Goal: Task Accomplishment & Management: Manage account settings

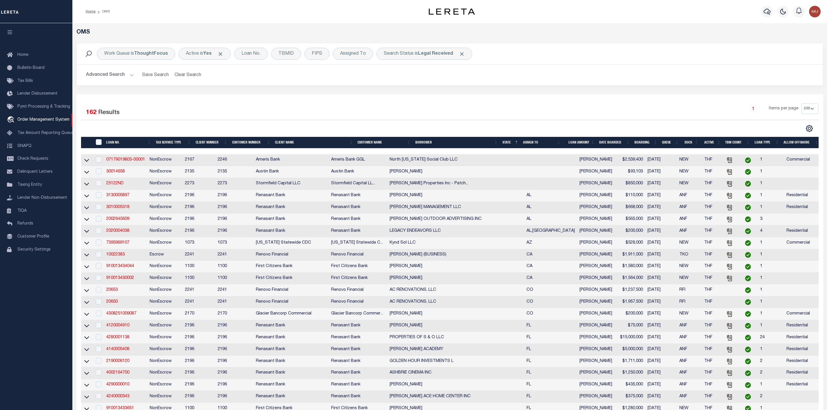
select select "200"
click at [155, 124] on div "Selected 162 Results 1 Items per page 10 25 50 100 200" at bounding box center [450, 118] width 746 height 29
click at [435, 58] on div "Search Status is Legal Received" at bounding box center [423, 54] width 95 height 12
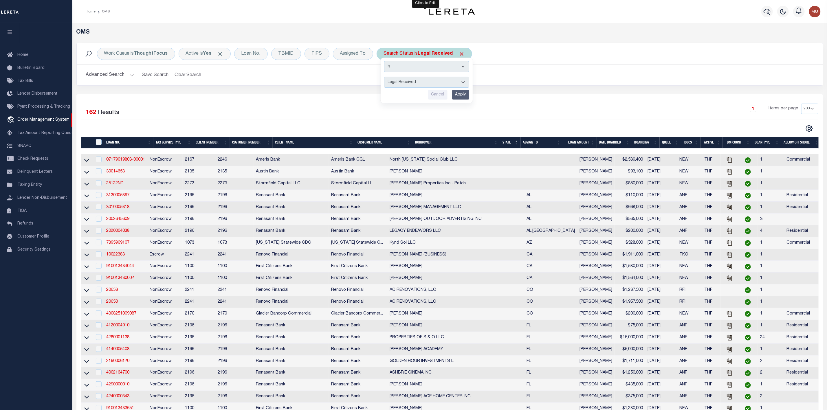
click at [423, 87] on select "Automated Search Bad Parcel Complete Duplicate Parcel High Dollar Reporting In …" at bounding box center [426, 82] width 85 height 11
select select "IP"
click at [385, 77] on select "Automated Search Bad Parcel Complete Duplicate Parcel High Dollar Reporting In …" at bounding box center [426, 82] width 85 height 11
click at [459, 100] on input "Apply" at bounding box center [460, 95] width 17 height 10
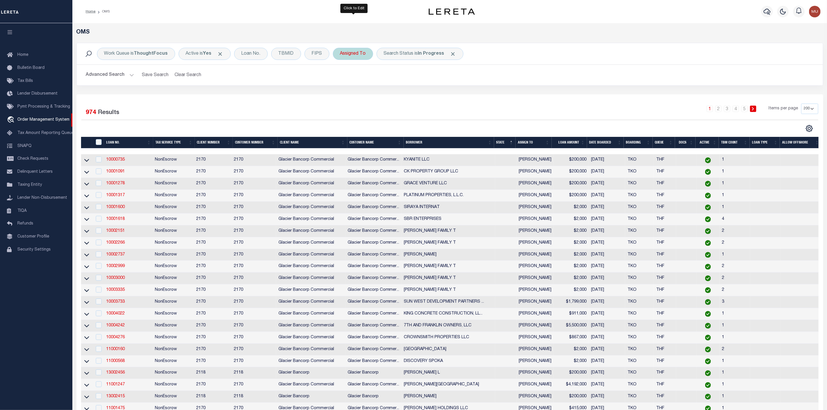
click at [353, 56] on div "Assigned To" at bounding box center [353, 54] width 40 height 12
select select "[PERSON_NAME]"
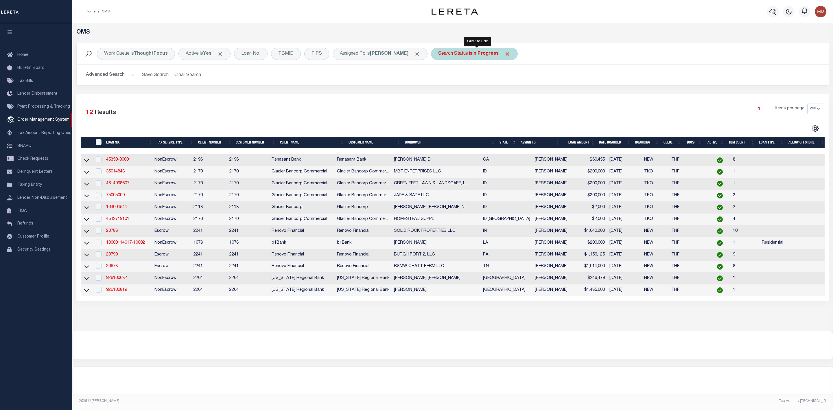
click at [453, 52] on div "Search Status is In Progress" at bounding box center [474, 54] width 87 height 12
click at [459, 81] on select "Automated Search Bad Parcel Complete Duplicate Parcel High Dollar Reporting In …" at bounding box center [481, 82] width 85 height 11
select select "RD"
click at [441, 77] on select "Automated Search Bad Parcel Complete Duplicate Parcel High Dollar Reporting In …" at bounding box center [481, 82] width 85 height 11
click at [512, 93] on input "Apply" at bounding box center [515, 95] width 17 height 10
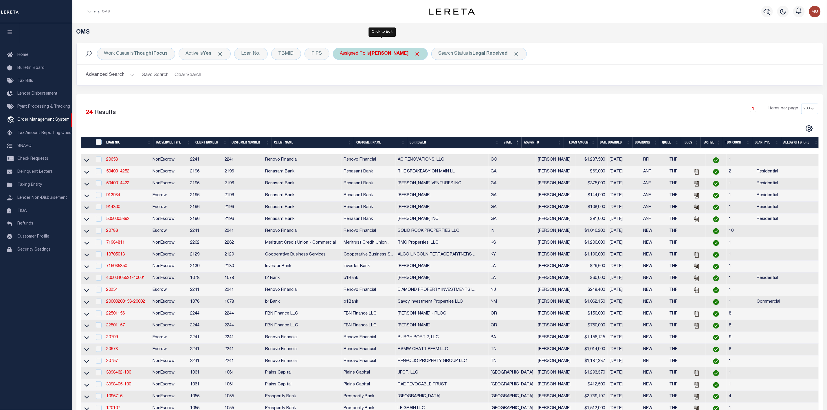
click at [408, 56] on b "[PERSON_NAME]" at bounding box center [389, 54] width 38 height 5
select select "[PERSON_NAME]"
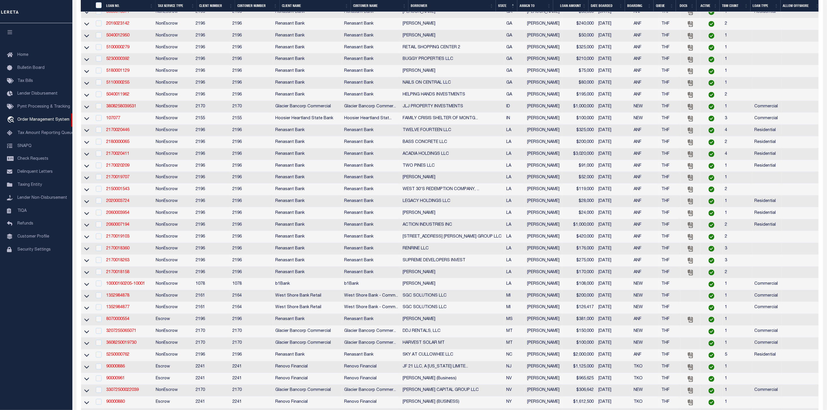
scroll to position [680, 0]
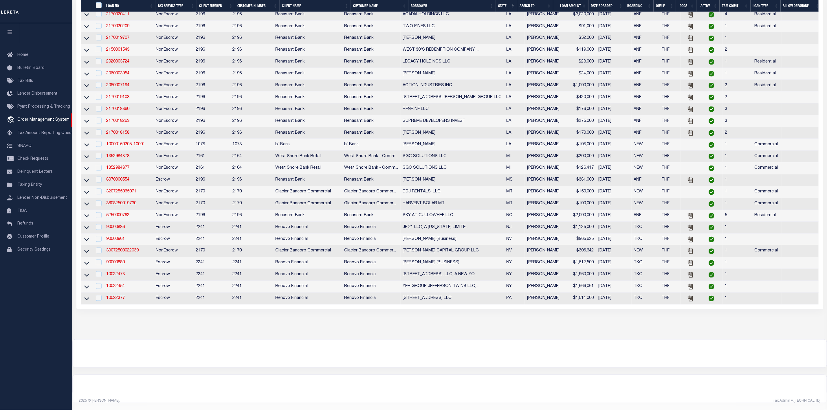
click at [99, 106] on td at bounding box center [98, 110] width 12 height 12
checkbox input "true"
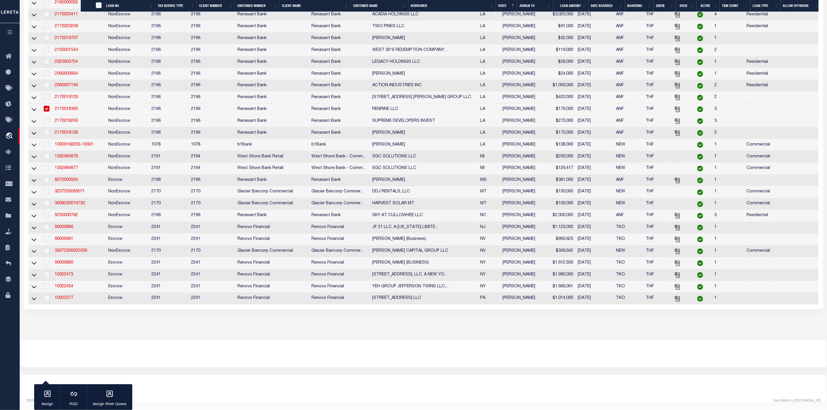
scroll to position [675, 0]
click at [100, 115] on td "2170018263" at bounding box center [79, 121] width 54 height 12
checkbox input "true"
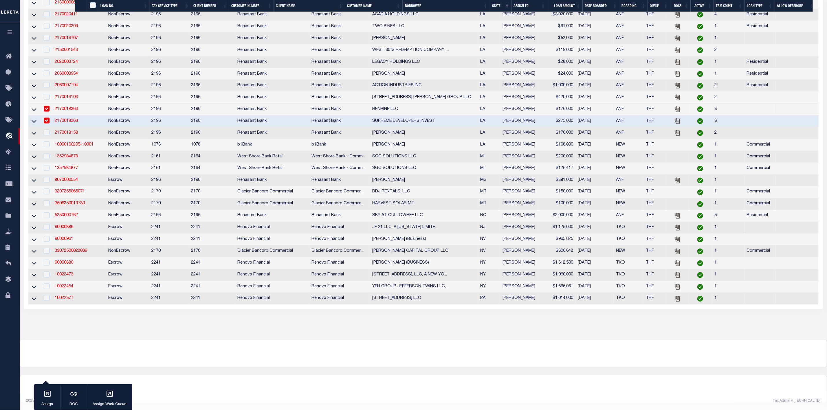
click at [47, 135] on td at bounding box center [46, 133] width 12 height 12
checkbox input "true"
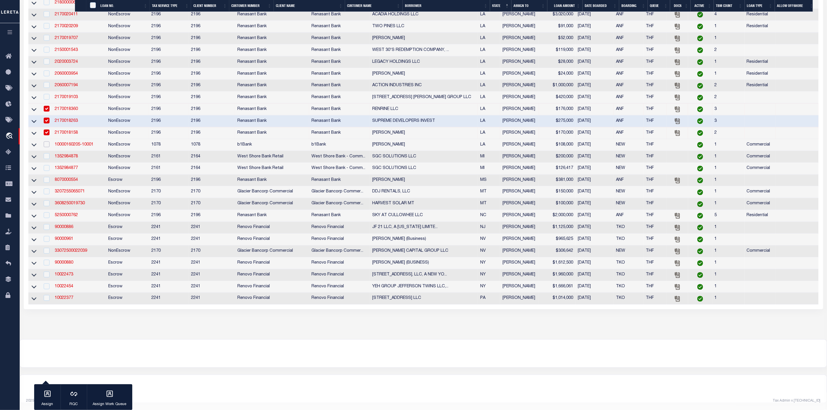
click at [46, 142] on input "checkbox" at bounding box center [47, 144] width 6 height 6
checkbox input "true"
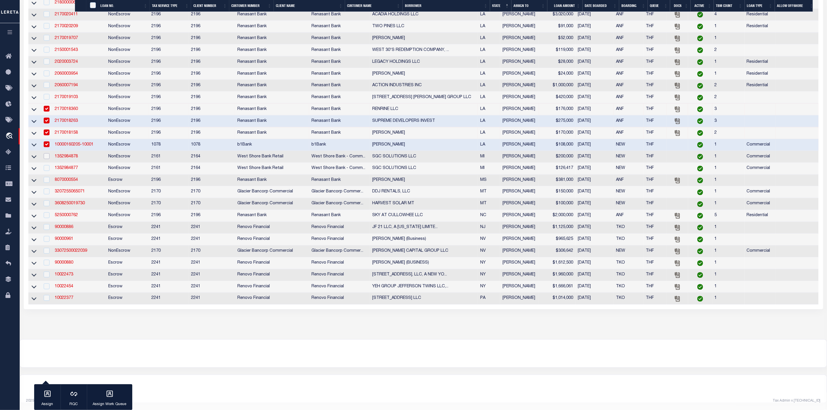
click at [46, 156] on input "checkbox" at bounding box center [47, 156] width 6 height 6
checkbox input "true"
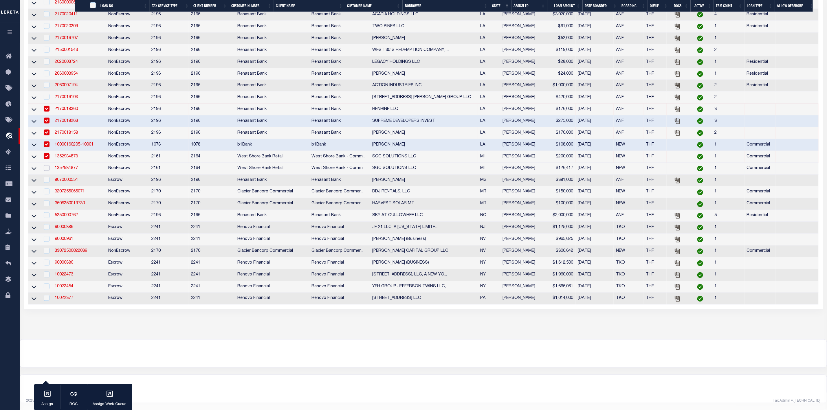
click at [48, 165] on input "checkbox" at bounding box center [47, 168] width 6 height 6
checkbox input "true"
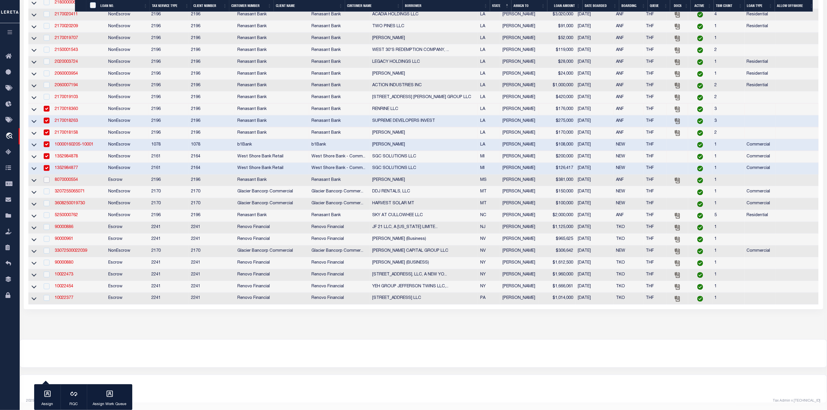
click at [48, 178] on input "checkbox" at bounding box center [47, 180] width 6 height 6
checkbox input "true"
click at [47, 194] on td at bounding box center [46, 192] width 12 height 12
checkbox input "true"
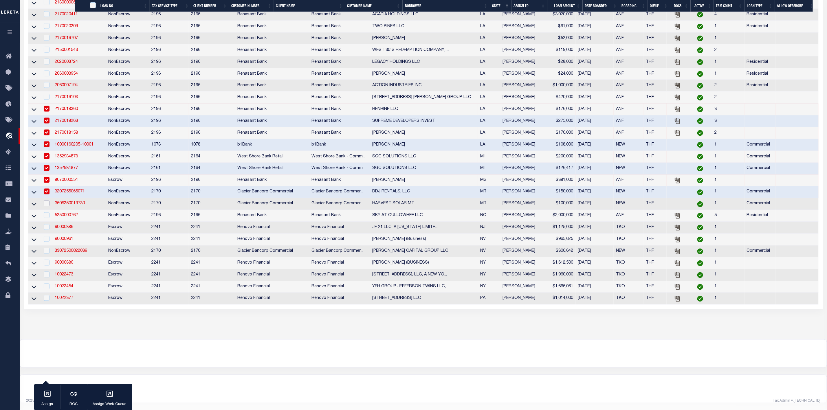
click at [47, 202] on input "checkbox" at bounding box center [47, 204] width 6 height 6
checkbox input "true"
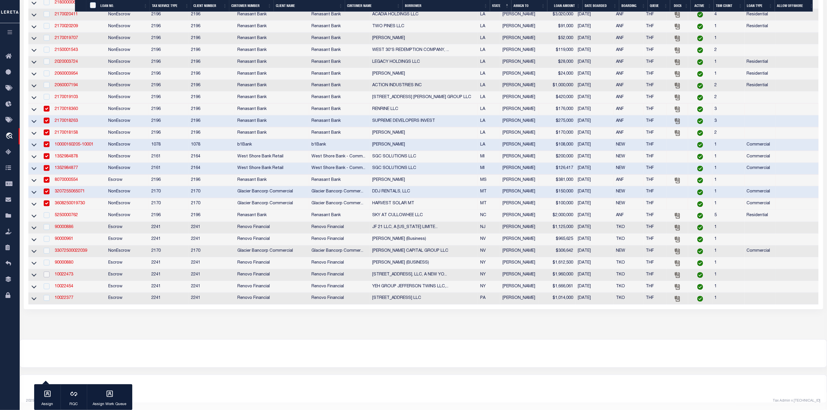
click at [45, 274] on input "checkbox" at bounding box center [47, 275] width 6 height 6
checkbox input "true"
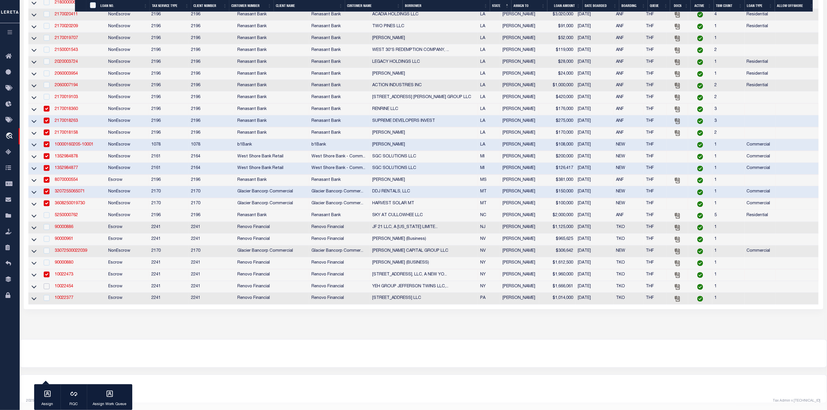
click at [45, 288] on input "checkbox" at bounding box center [47, 287] width 6 height 6
checkbox input "true"
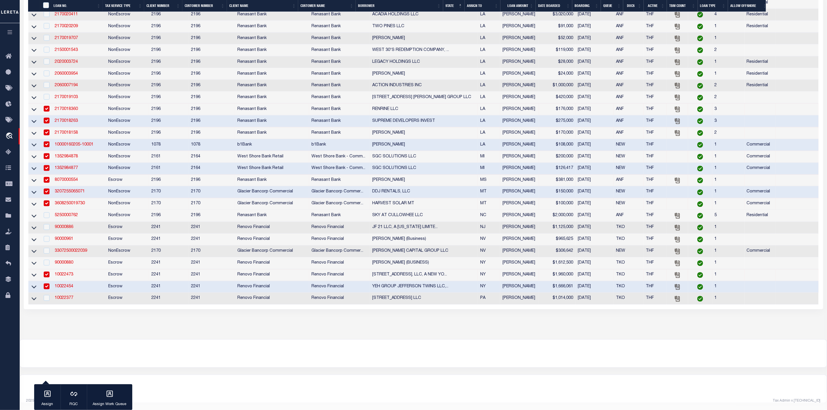
scroll to position [545, 0]
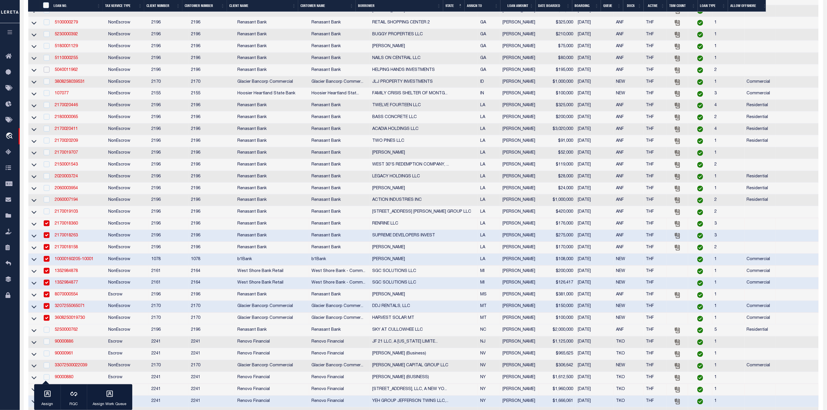
click at [45, 73] on input "checkbox" at bounding box center [47, 70] width 6 height 6
checkbox input "true"
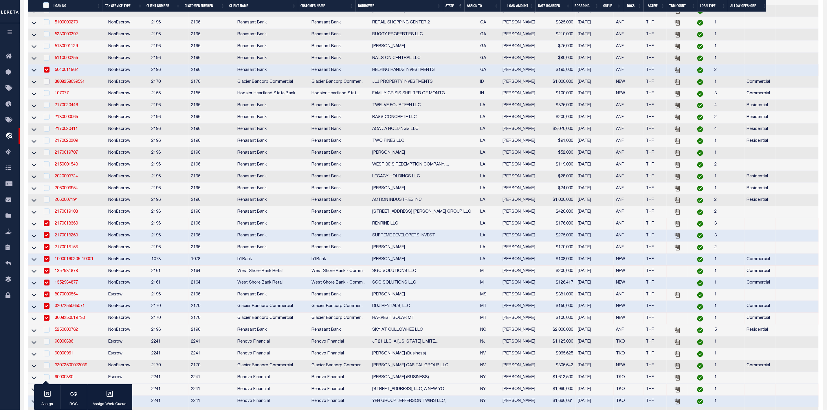
click at [47, 84] on input "checkbox" at bounding box center [47, 82] width 6 height 6
checkbox input "true"
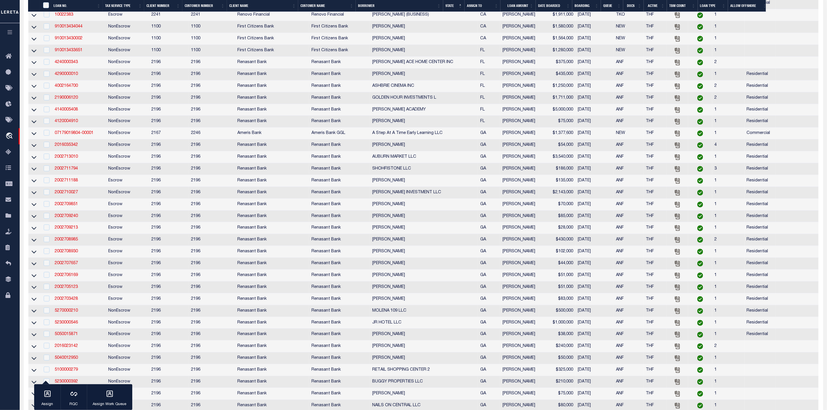
scroll to position [0, 0]
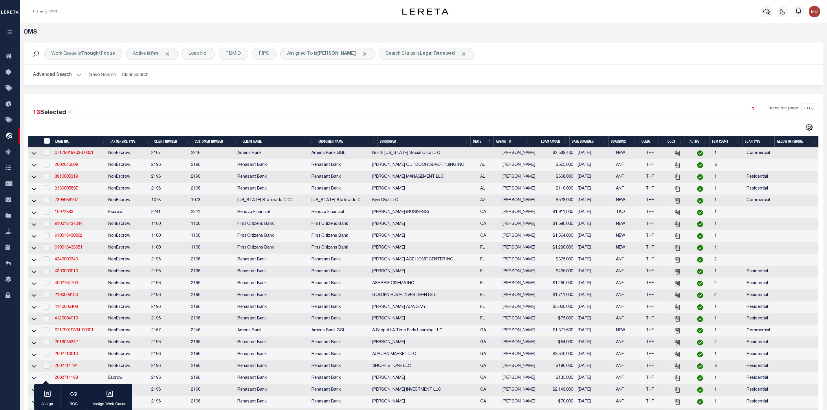
click at [46, 238] on input "checkbox" at bounding box center [47, 236] width 6 height 6
checkbox input "true"
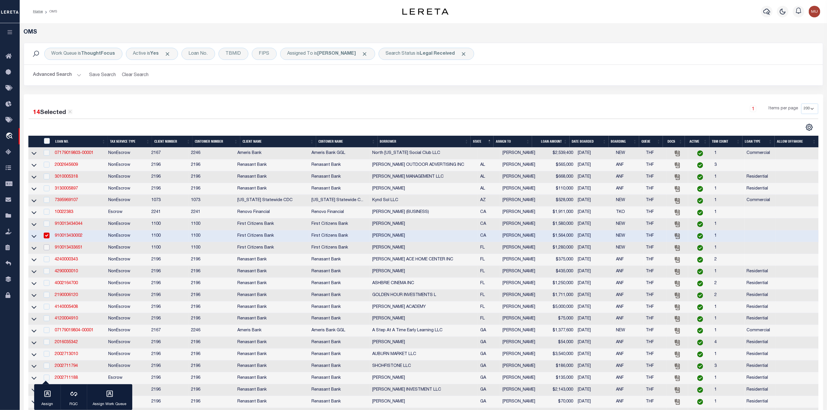
click at [46, 250] on input "checkbox" at bounding box center [47, 248] width 6 height 6
checkbox input "true"
click at [49, 391] on icon "button" at bounding box center [48, 394] width 8 height 8
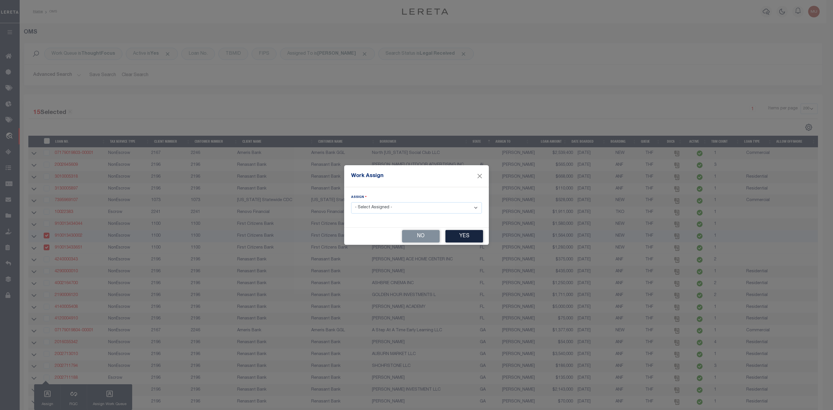
click at [377, 208] on select "- Select Assigned - --Unassigned-- [PERSON_NAME] [PERSON_NAME] [PERSON_NAME] [P…" at bounding box center [416, 207] width 131 height 11
select select "[PERSON_NAME]"
click at [351, 202] on select "- Select Assigned - --Unassigned-- [PERSON_NAME] [PERSON_NAME] [PERSON_NAME] [P…" at bounding box center [416, 207] width 131 height 11
click at [477, 241] on button "Yes" at bounding box center [465, 236] width 38 height 12
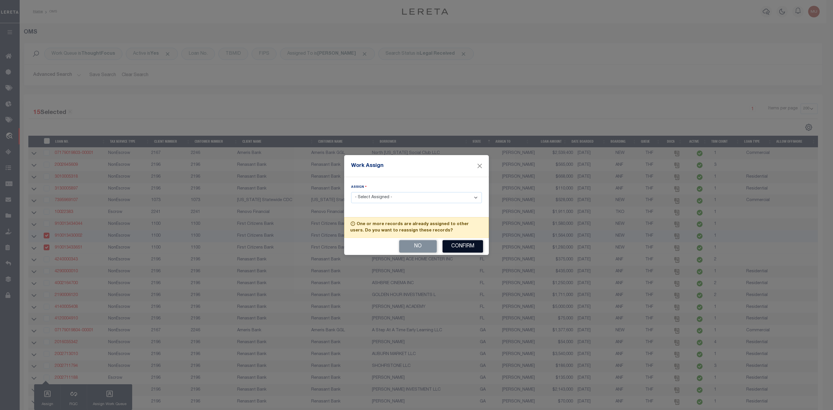
click at [471, 247] on button "Confirm" at bounding box center [463, 246] width 41 height 12
